Goal: Check status: Check status

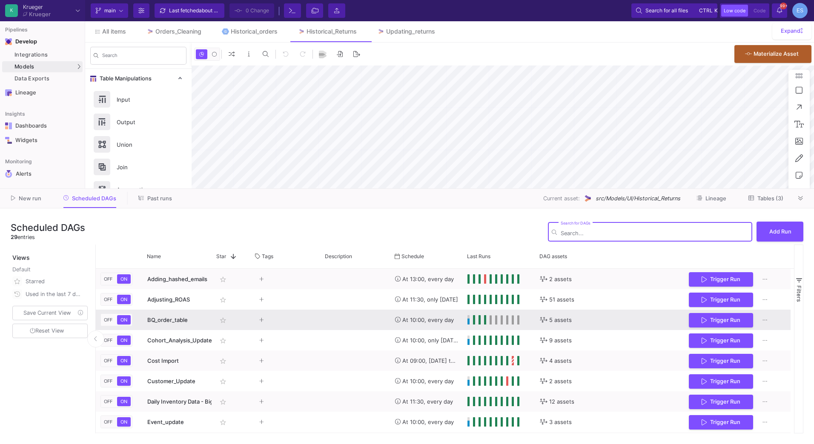
click at [183, 323] on span "BQ_order_table" at bounding box center [167, 320] width 40 height 7
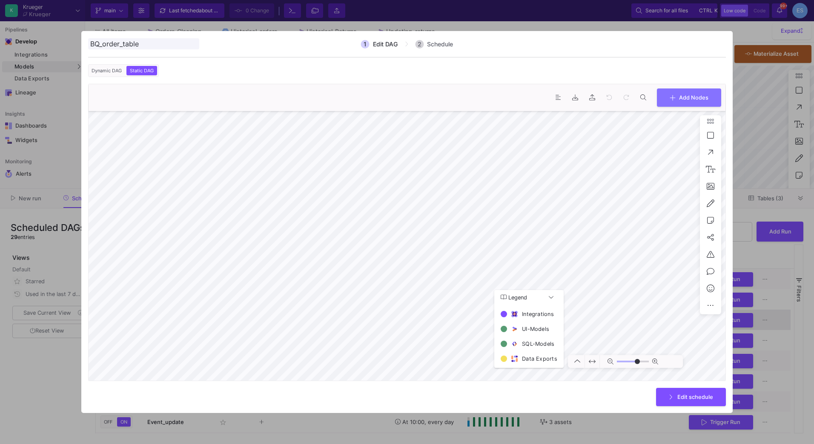
type input "0"
click at [63, 400] on div at bounding box center [407, 222] width 814 height 444
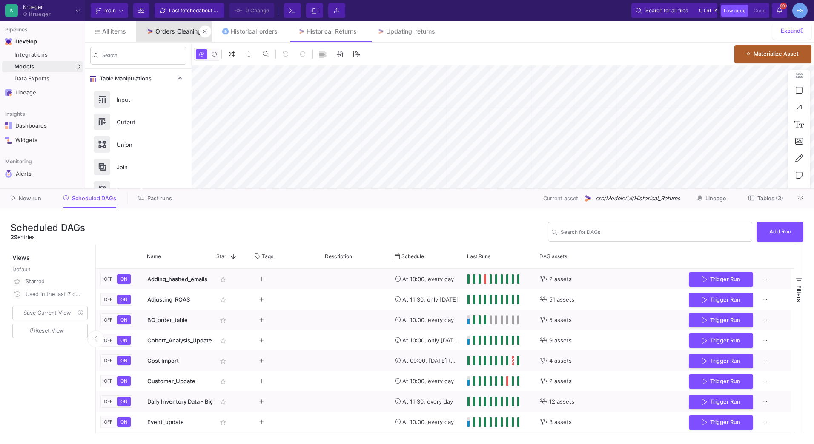
click at [165, 34] on div "Orders_Cleaning" at bounding box center [178, 31] width 46 height 7
click at [776, 205] on button "Tables (3)" at bounding box center [765, 198] width 55 height 13
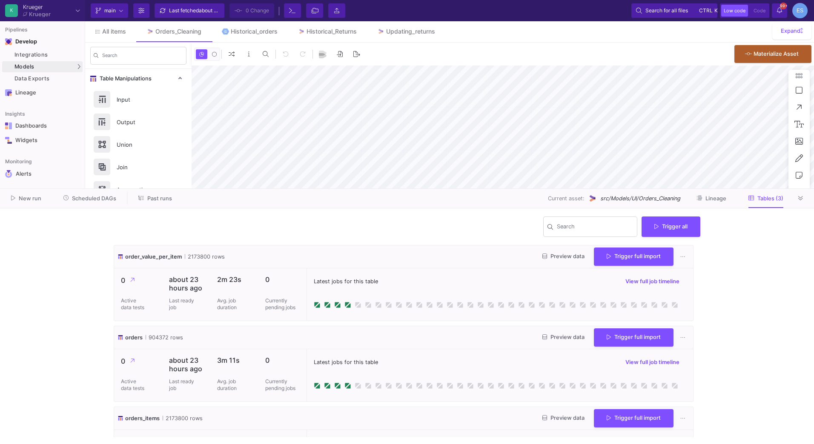
click at [559, 253] on span "Preview data" at bounding box center [563, 256] width 42 height 6
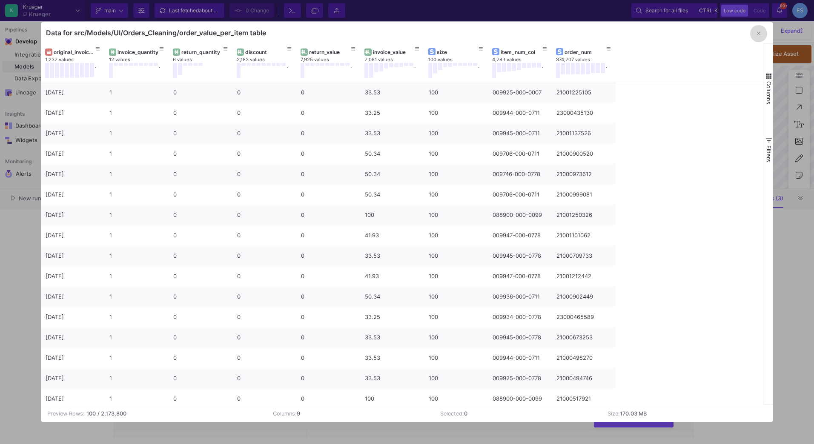
click at [760, 33] on icon "button" at bounding box center [758, 34] width 3 height 6
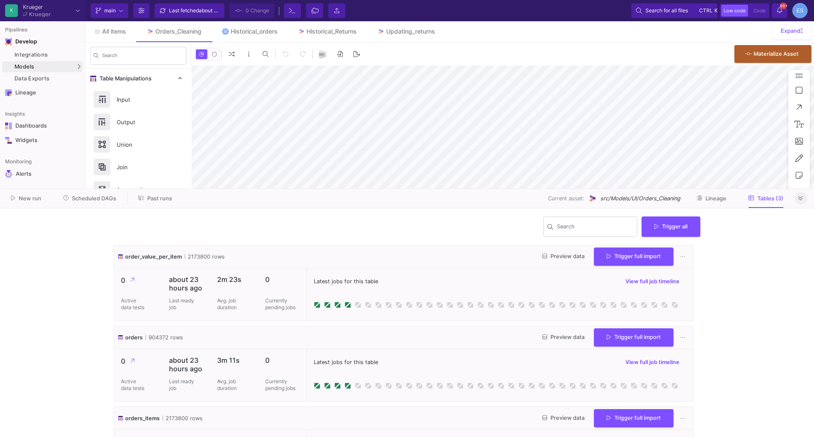
click at [803, 200] on icon at bounding box center [800, 199] width 5 height 6
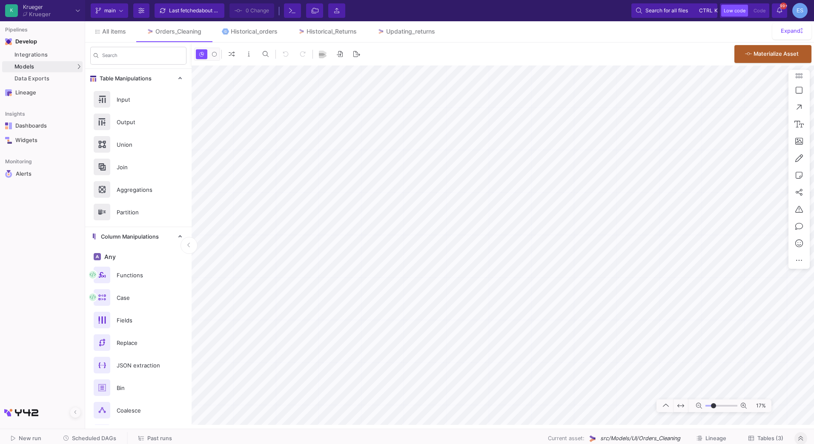
drag, startPoint x: 706, startPoint y: 407, endPoint x: 714, endPoint y: 408, distance: 7.4
type input "-19"
click at [714, 408] on input "range" at bounding box center [721, 406] width 32 height 11
click at [240, 33] on div "Historical_orders" at bounding box center [254, 31] width 47 height 7
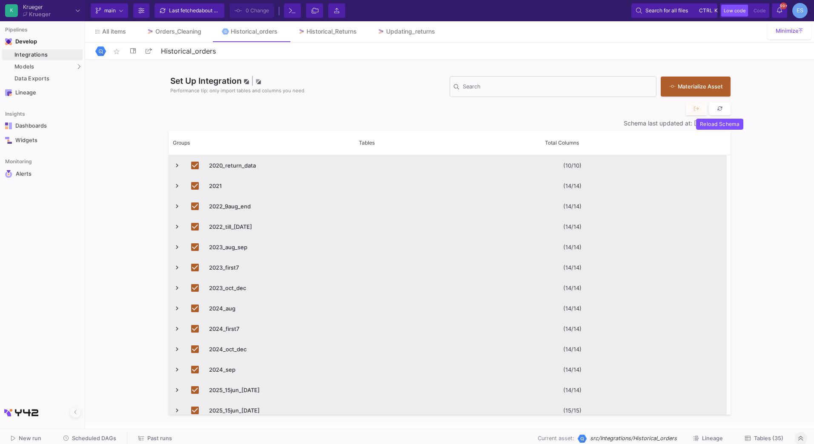
click at [723, 108] on icon at bounding box center [720, 109] width 6 height 6
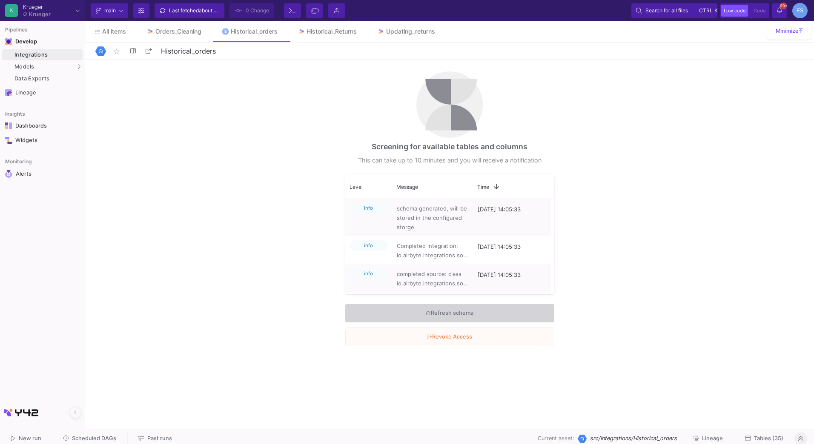
click at [44, 353] on div "Pipelines Develop Integrations Models Models UI-Models SQL-Models Data Exports …" at bounding box center [42, 232] width 85 height 423
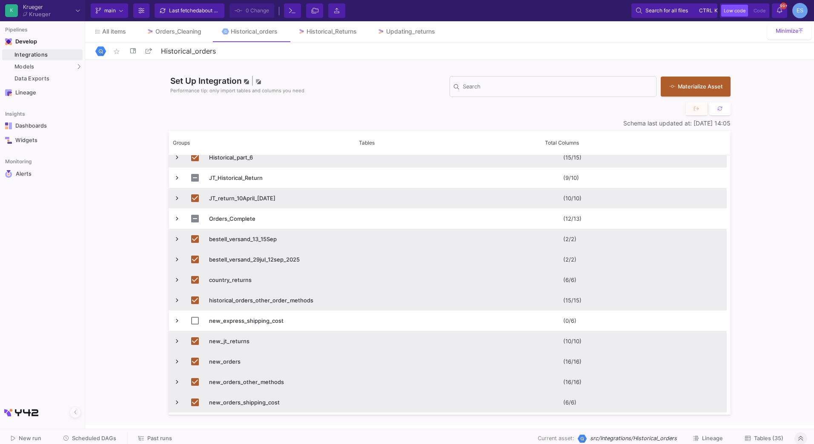
scroll to position [517, 0]
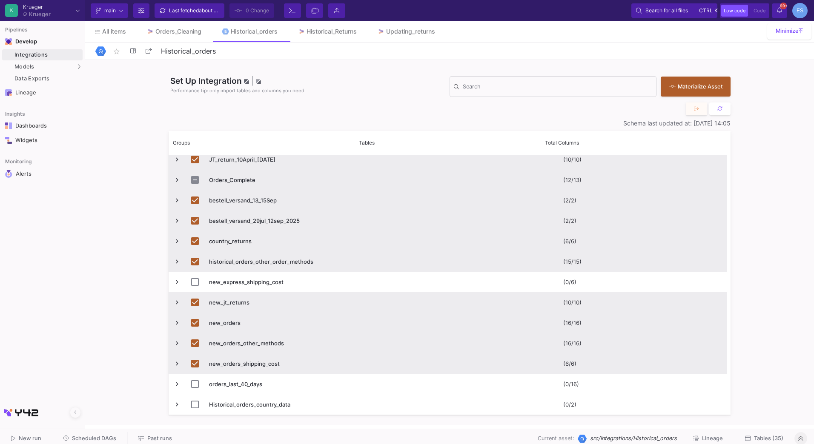
click at [180, 181] on span "Press SPACE to select this row." at bounding box center [177, 180] width 8 height 8
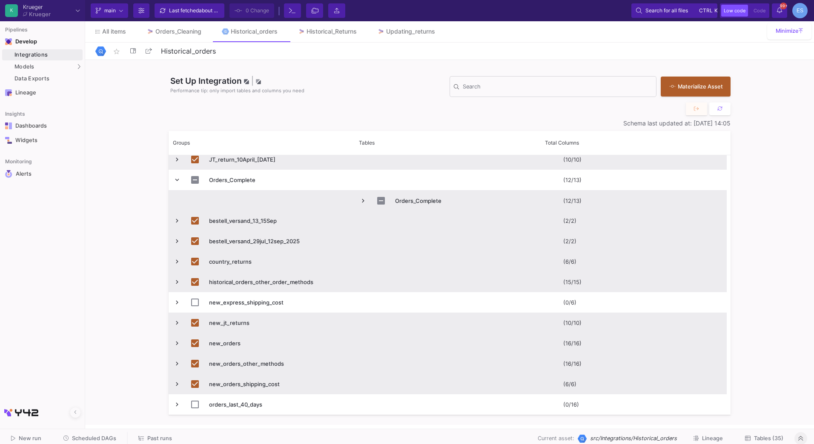
click at [363, 204] on span "Press SPACE to select this row." at bounding box center [363, 201] width 8 height 8
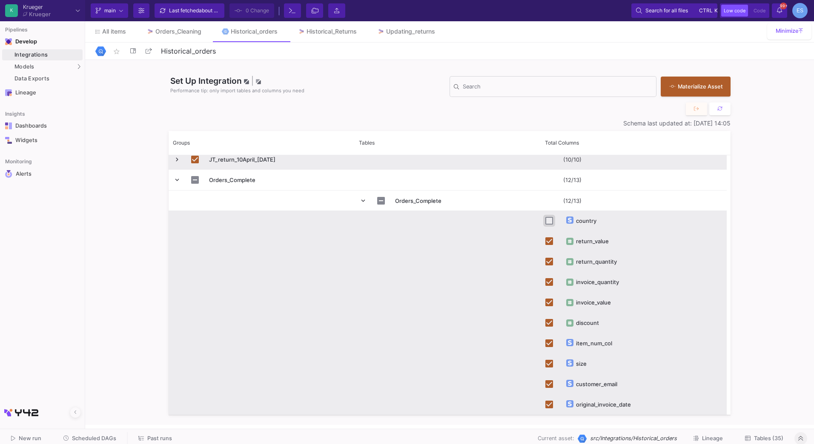
click at [548, 221] on input "Press Space to toggle row selection (unchecked)" at bounding box center [549, 221] width 8 height 8
checkbox input "true"
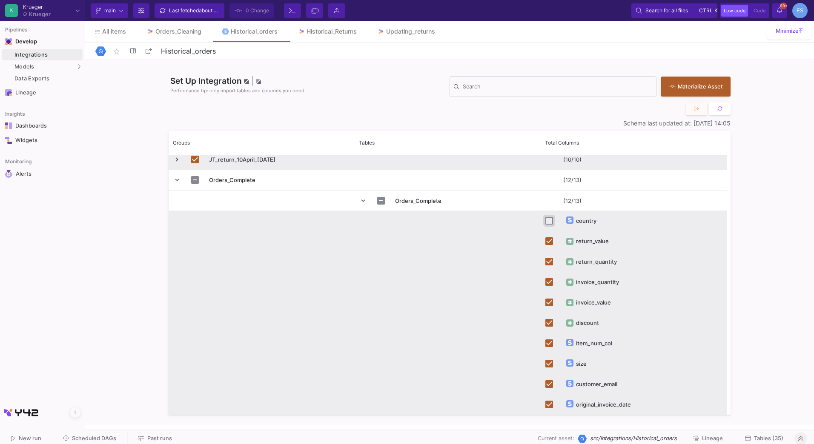
checkbox input "true"
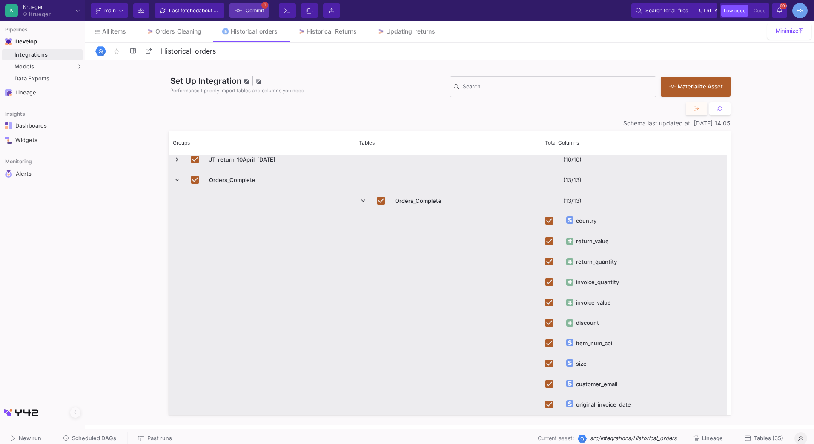
click at [253, 10] on span "Commit" at bounding box center [255, 10] width 18 height 13
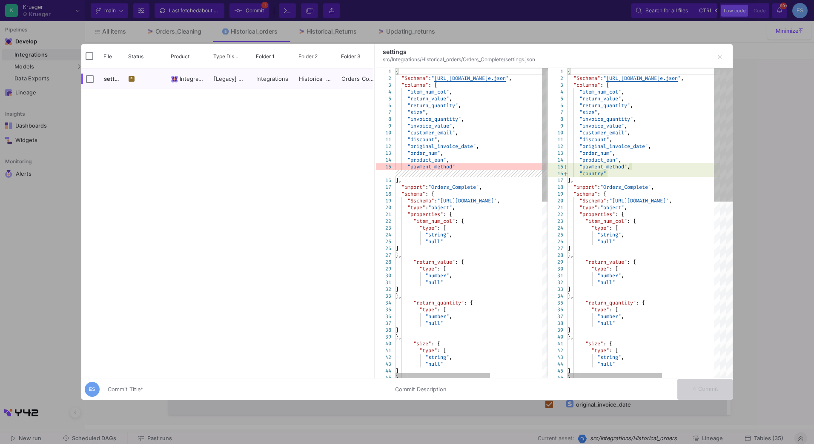
click at [306, 390] on input "Commit Title *" at bounding box center [246, 390] width 277 height 7
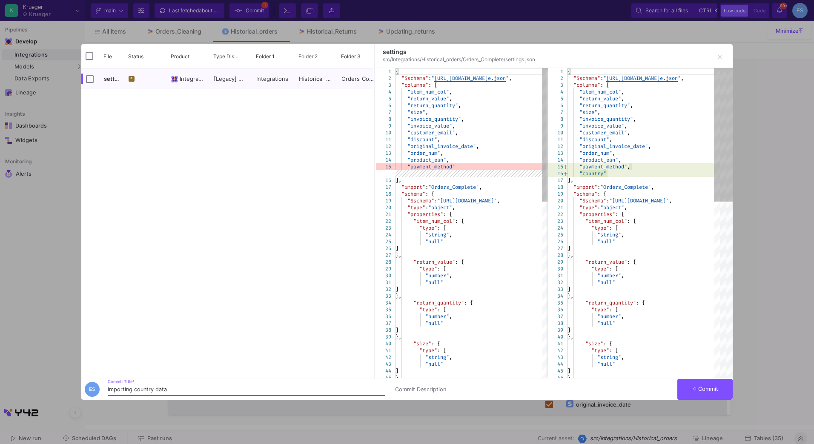
type input "importing country data"
click at [685, 395] on button "Commit" at bounding box center [704, 389] width 55 height 21
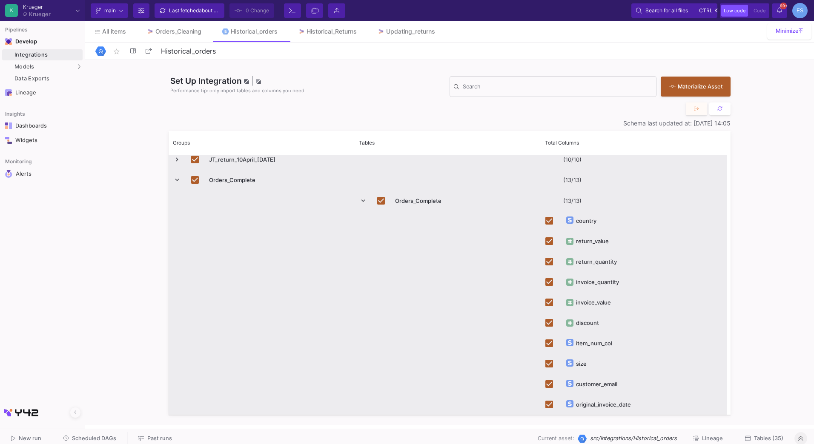
click at [780, 435] on button "Tables (35)" at bounding box center [764, 439] width 59 height 13
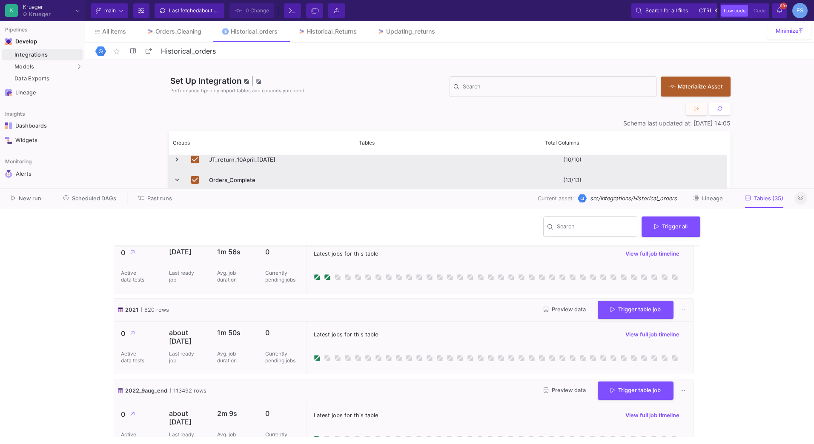
scroll to position [43, 0]
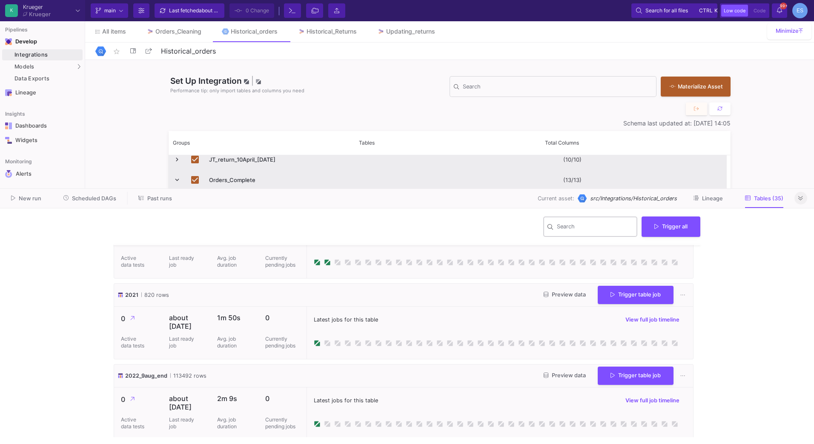
click at [577, 237] on div "Search" at bounding box center [595, 226] width 77 height 22
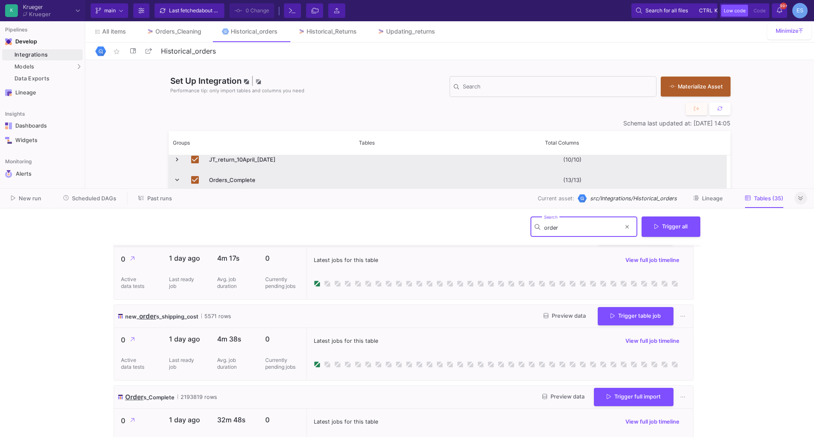
scroll to position [208, 0]
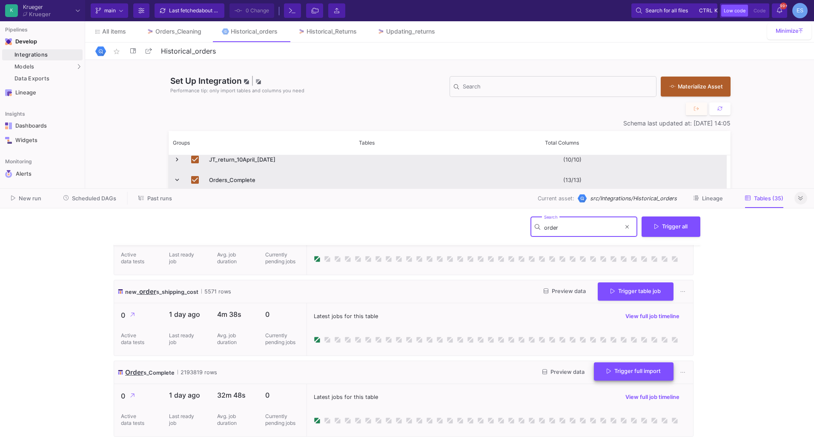
type input "order"
click at [645, 374] on span "Trigger full import" at bounding box center [634, 371] width 54 height 6
click at [91, 200] on span "Scheduled DAGs" at bounding box center [94, 198] width 44 height 6
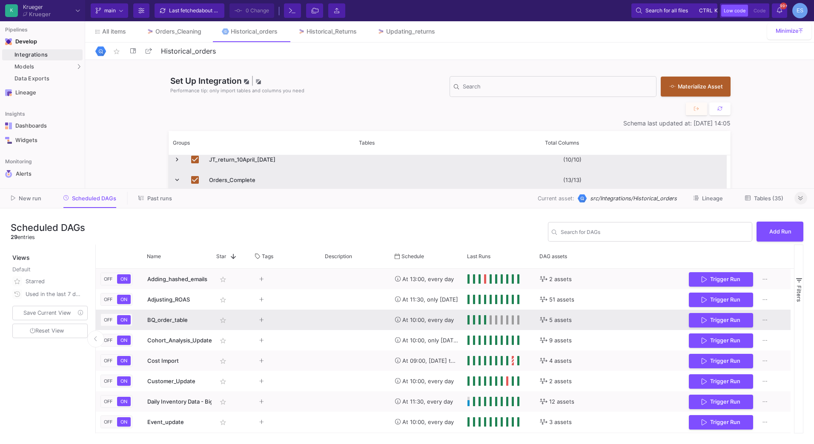
click at [181, 323] on span "BQ_order_table" at bounding box center [167, 320] width 40 height 7
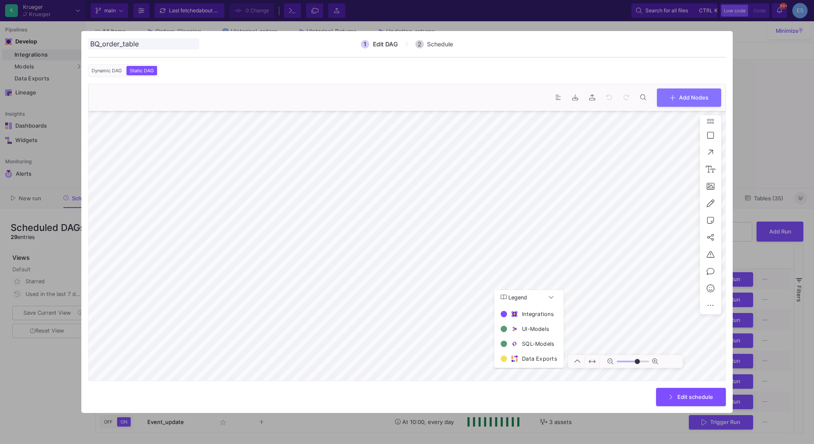
type input "0"
click at [52, 389] on div at bounding box center [407, 222] width 814 height 444
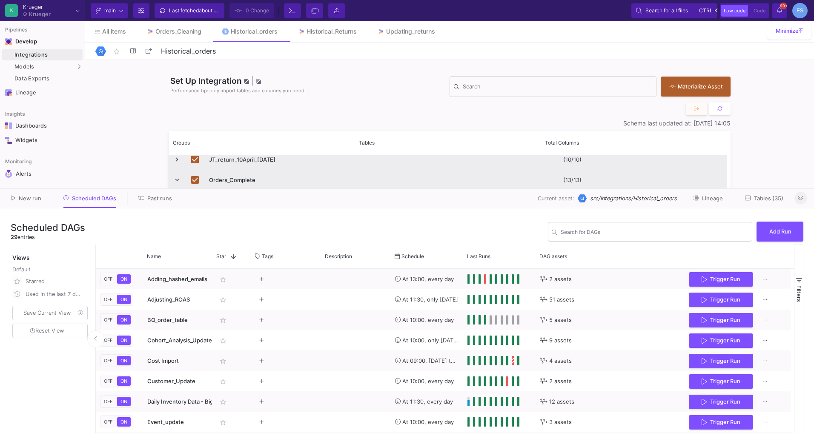
click at [777, 199] on span "Tables (35)" at bounding box center [768, 198] width 29 height 6
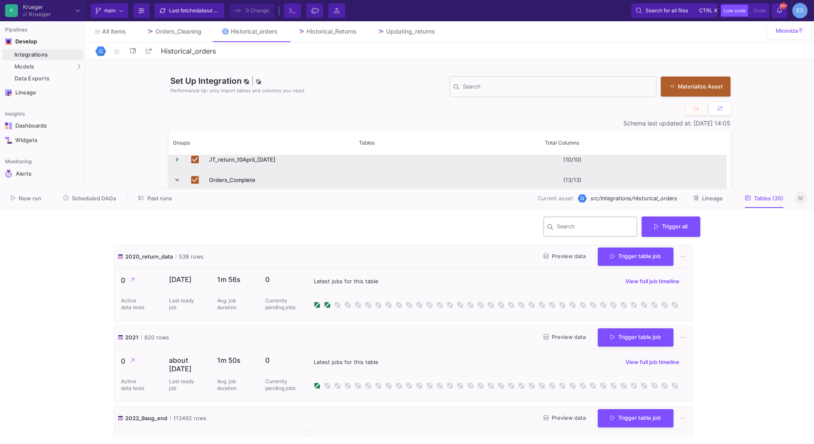
click at [587, 230] on input "Search" at bounding box center [595, 228] width 77 height 7
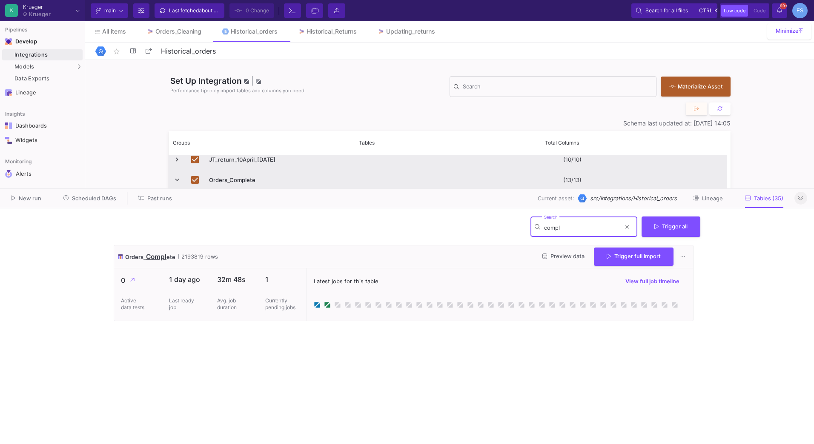
type input "compl"
click at [403, 339] on cdk-virtual-scroll-viewport "Orders_ Compl ete 2193819 rows Preview data Trigger full import 0 Active data t…" at bounding box center [407, 341] width 587 height 192
click at [175, 32] on div "Orders_Cleaning" at bounding box center [178, 31] width 46 height 7
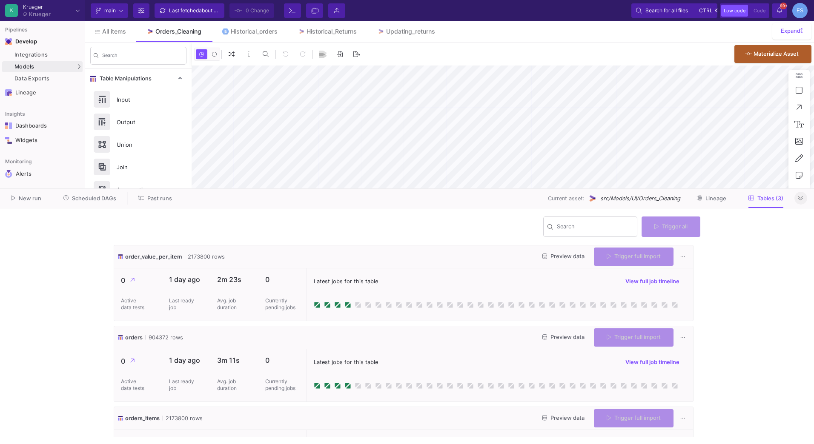
type input "-50"
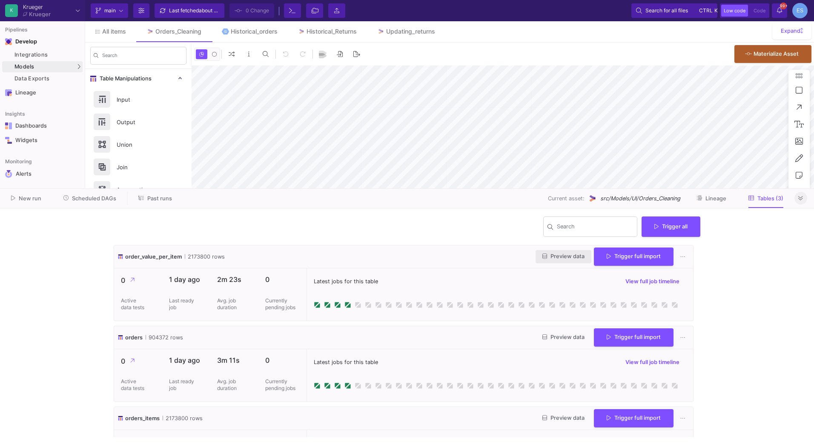
click at [561, 254] on span "Preview data" at bounding box center [563, 256] width 42 height 6
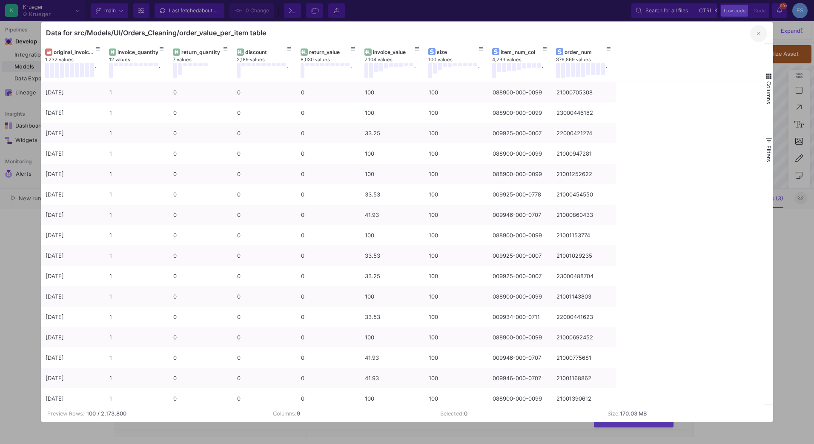
click at [753, 36] on button "button" at bounding box center [758, 33] width 17 height 17
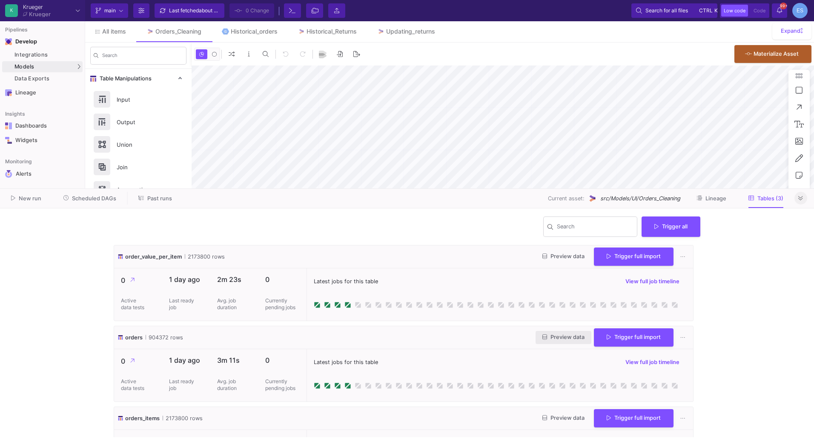
click at [574, 341] on button "Preview data" at bounding box center [564, 337] width 56 height 13
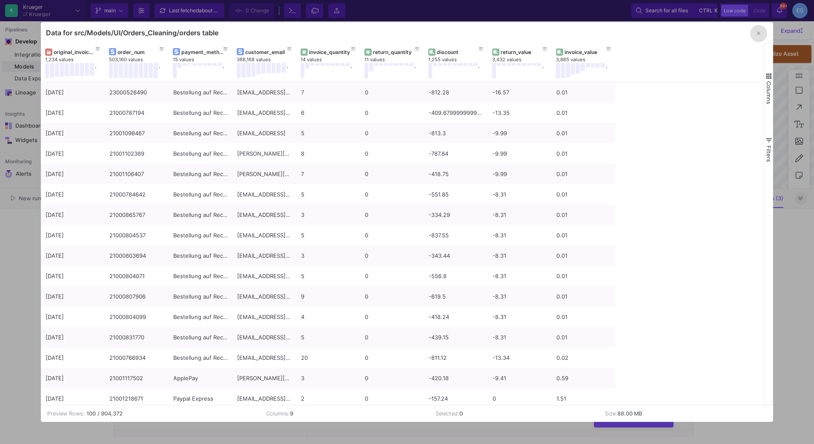
click at [762, 33] on button "button" at bounding box center [758, 33] width 17 height 17
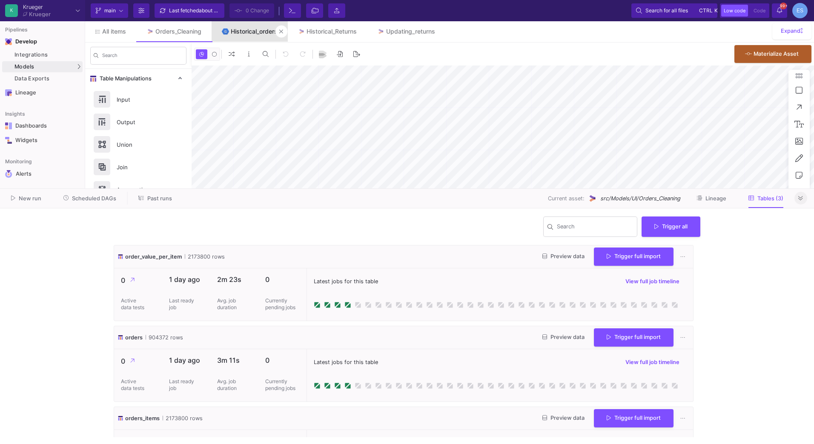
click at [250, 33] on div "Historical_orders" at bounding box center [254, 31] width 47 height 7
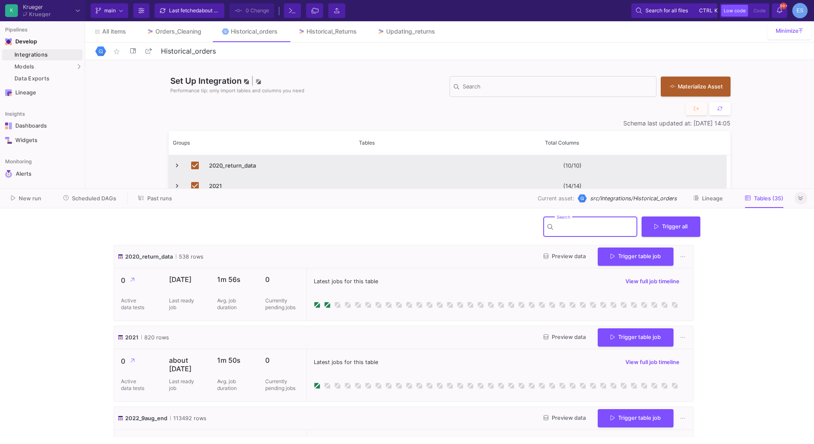
click at [579, 227] on input "Search" at bounding box center [595, 228] width 77 height 7
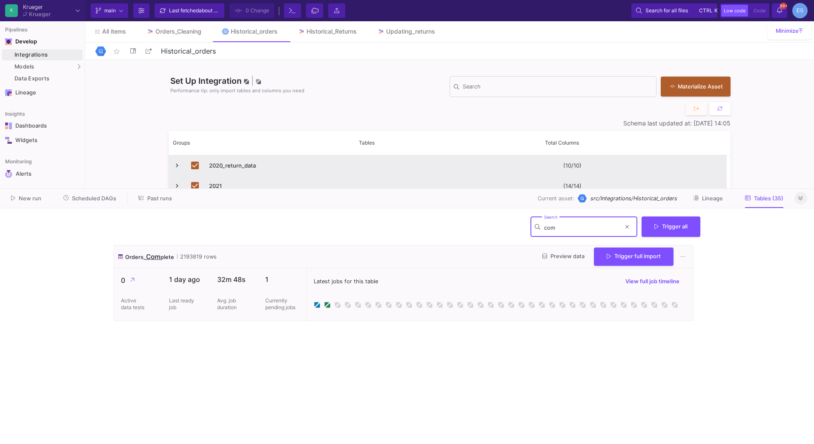
type input "com"
click at [154, 205] on div "New run Scheduled DAGs Past runs Current asset: src/Integrations/Historical_ord…" at bounding box center [407, 199] width 814 height 20
click at [155, 201] on span "Past runs" at bounding box center [159, 198] width 25 height 6
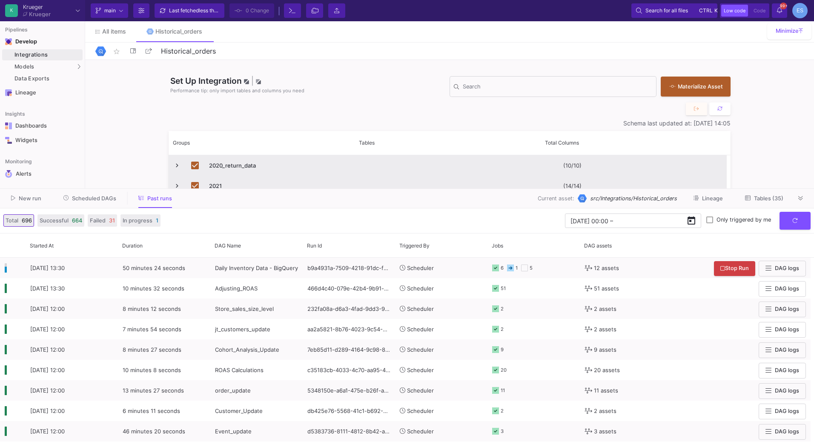
click at [763, 196] on span "Tables (35)" at bounding box center [768, 198] width 29 height 6
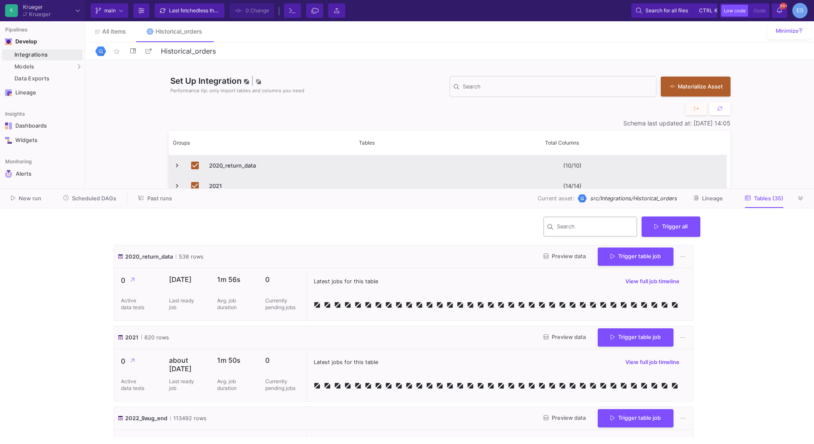
click at [598, 221] on div "Search" at bounding box center [595, 226] width 77 height 22
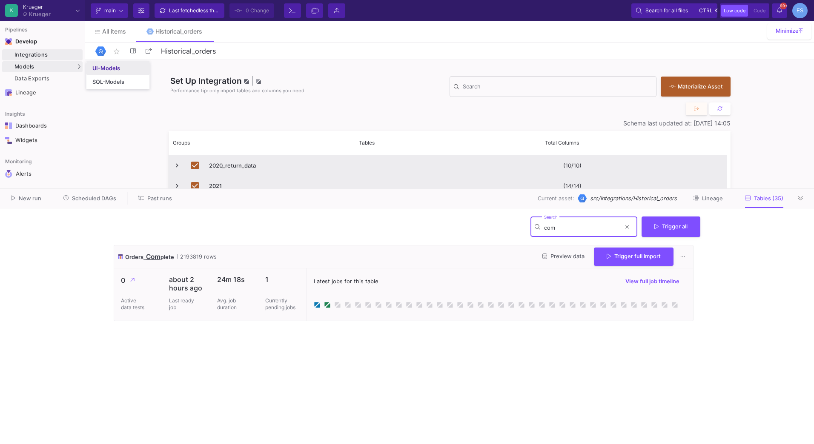
type input "com"
click at [115, 72] on div "UI-Models" at bounding box center [106, 68] width 28 height 7
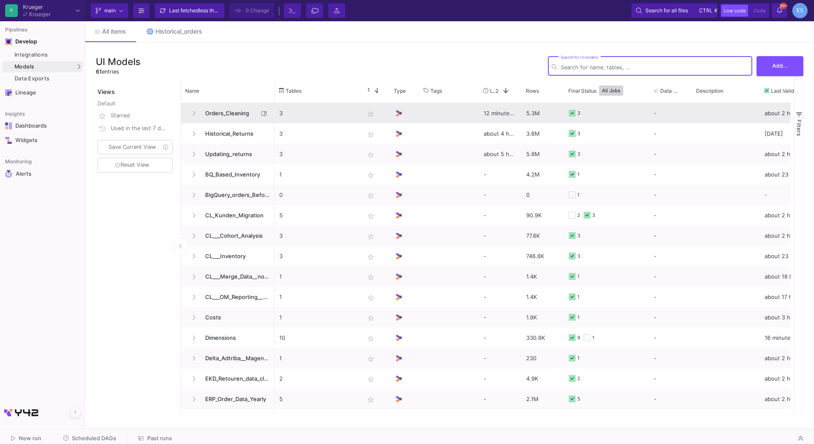
click at [236, 114] on span "Orders_Cleaning" at bounding box center [229, 113] width 58 height 20
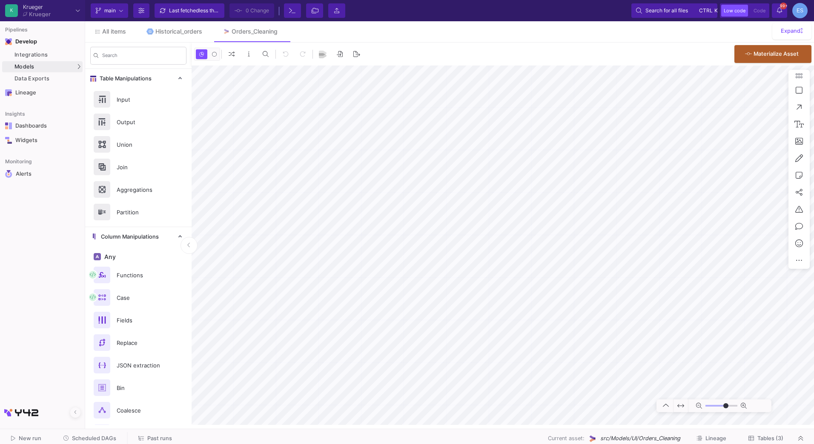
type input "-50"
click at [174, 29] on div "Historical_orders" at bounding box center [178, 31] width 47 height 7
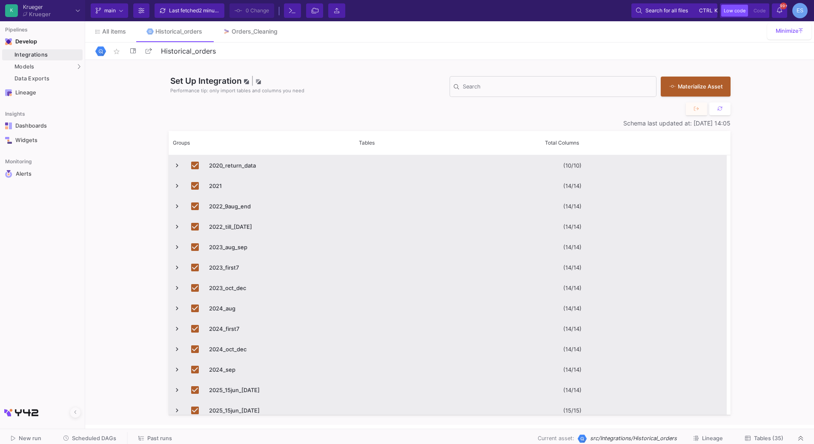
click at [763, 437] on span "Tables (35)" at bounding box center [768, 439] width 29 height 6
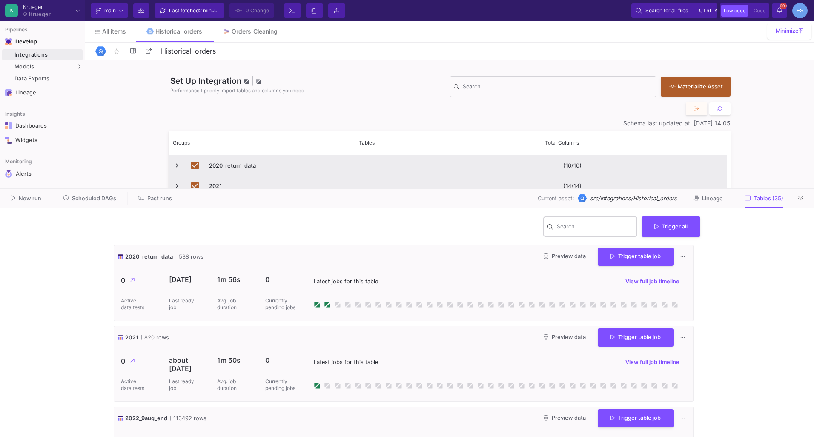
click at [574, 231] on input "Search" at bounding box center [595, 228] width 77 height 7
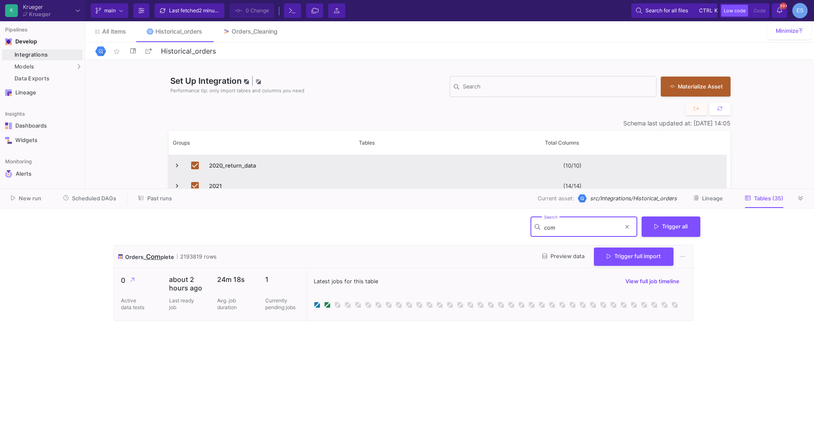
type input "com"
click at [404, 384] on cdk-virtual-scroll-viewport "Orders_ Com plete 2193819 rows Preview data Trigger full import 0 Active data t…" at bounding box center [407, 341] width 587 height 192
click at [162, 204] on button "Past runs" at bounding box center [155, 198] width 54 height 13
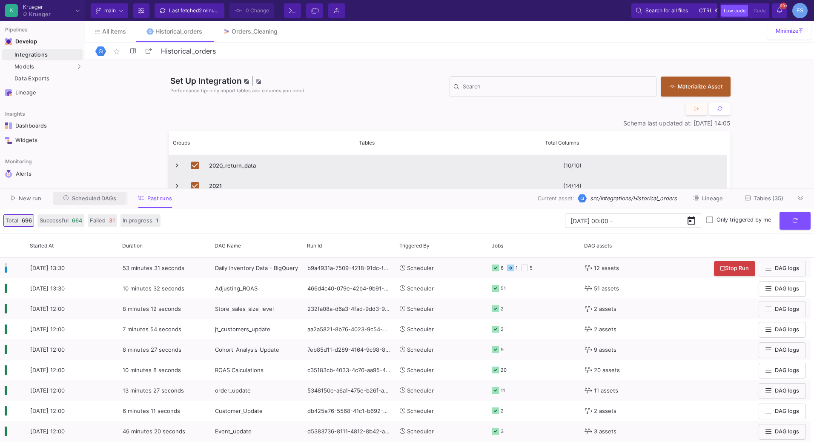
click at [106, 201] on span "Scheduled DAGs" at bounding box center [94, 198] width 44 height 6
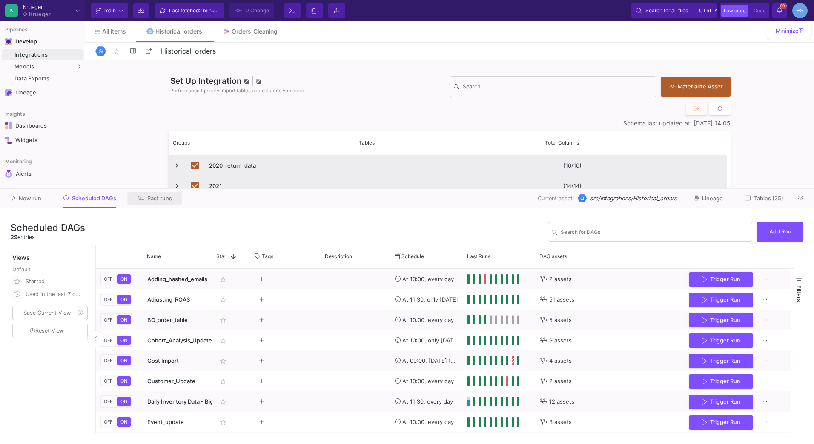
click at [152, 201] on span "Past runs" at bounding box center [159, 198] width 25 height 6
